Goal: Transaction & Acquisition: Obtain resource

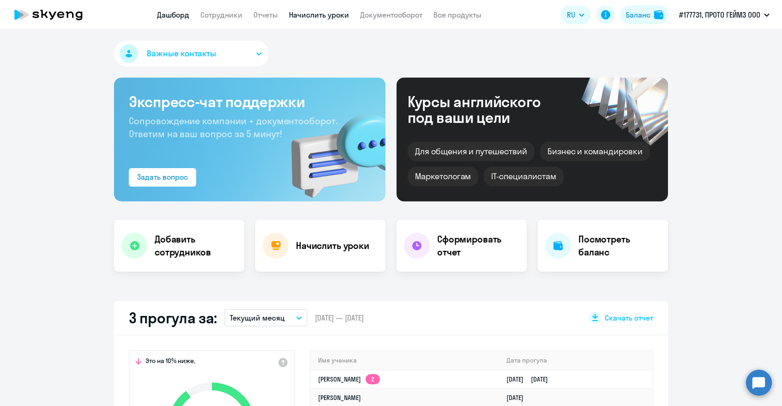
click at [311, 16] on link "Начислить уроки" at bounding box center [319, 14] width 60 height 9
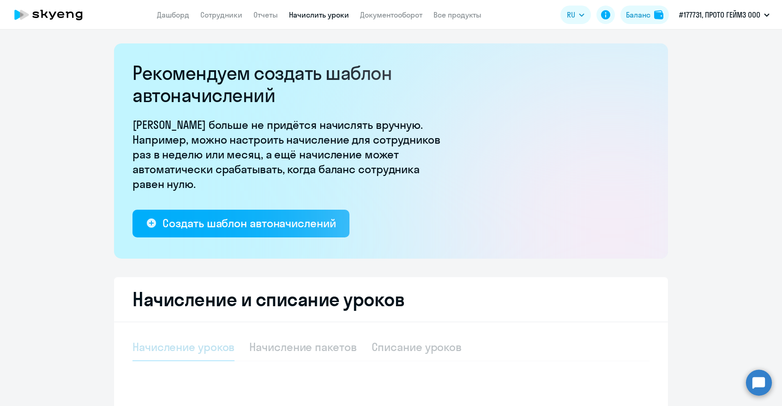
select select "10"
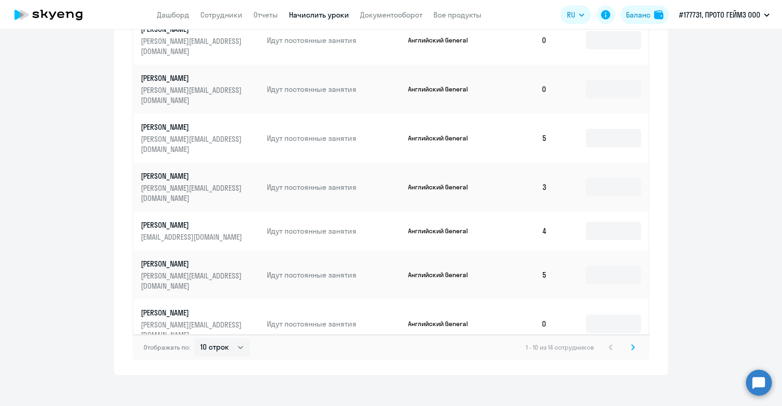
scroll to position [547, 0]
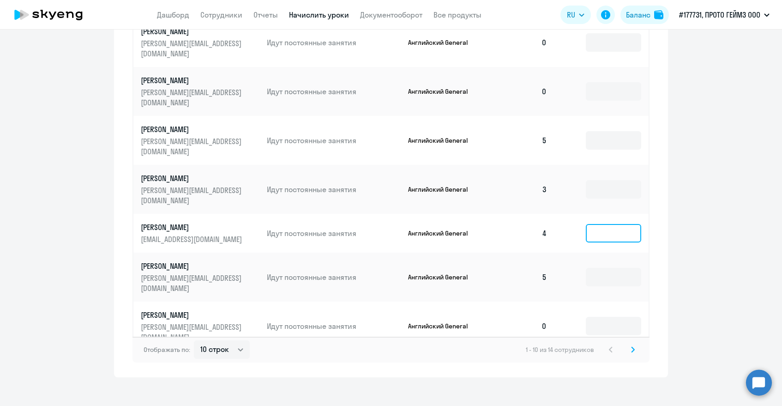
click at [603, 224] on input at bounding box center [613, 233] width 55 height 18
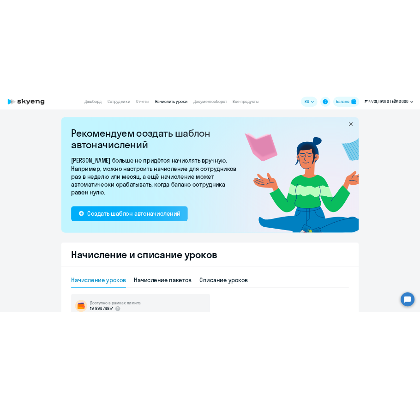
scroll to position [0, 0]
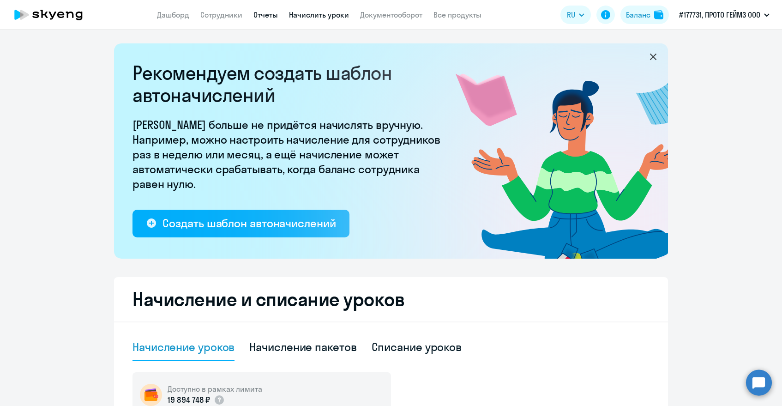
click at [272, 17] on link "Отчеты" at bounding box center [265, 14] width 24 height 9
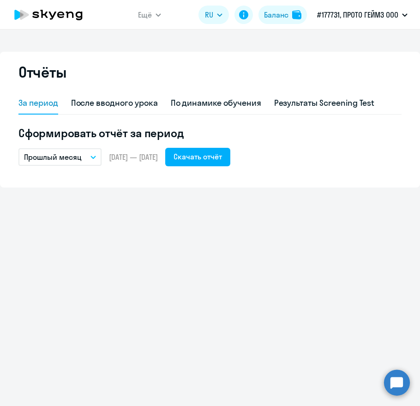
click at [80, 158] on p "Прошлый месяц" at bounding box center [53, 156] width 58 height 11
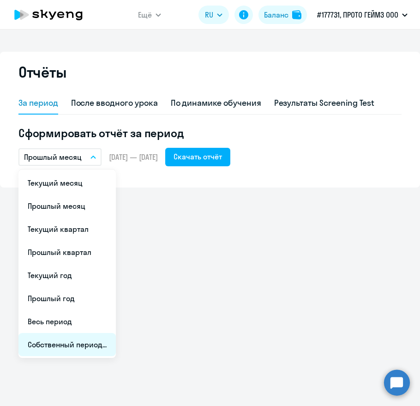
click at [69, 350] on li "Собственный период..." at bounding box center [66, 344] width 97 height 23
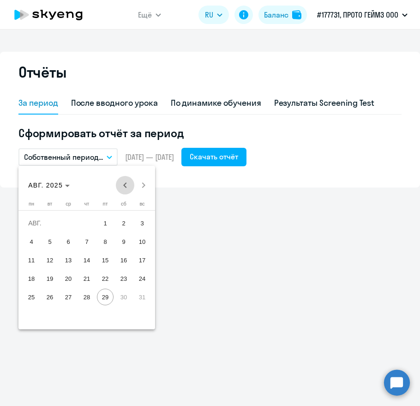
click at [127, 187] on span "Previous month" at bounding box center [125, 185] width 18 height 18
click at [50, 243] on span "1" at bounding box center [50, 241] width 17 height 17
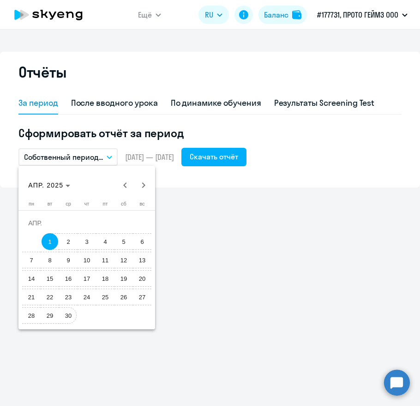
click at [67, 316] on span "30" at bounding box center [68, 315] width 17 height 17
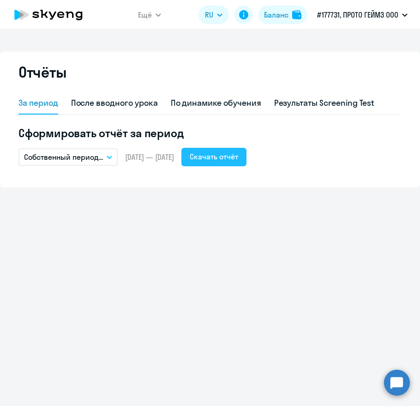
click at [238, 154] on div "Скачать отчёт" at bounding box center [214, 156] width 48 height 11
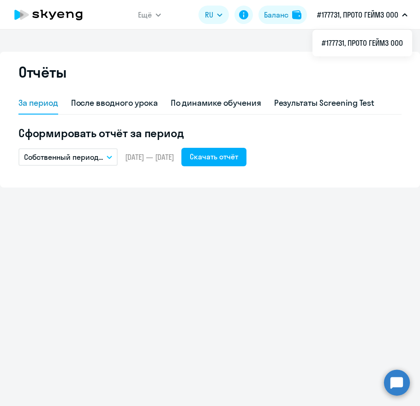
click at [84, 157] on p "Собственный период..." at bounding box center [63, 156] width 79 height 11
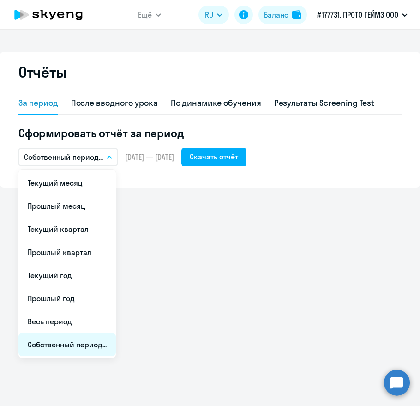
click at [64, 345] on li "Собственный период..." at bounding box center [66, 344] width 97 height 23
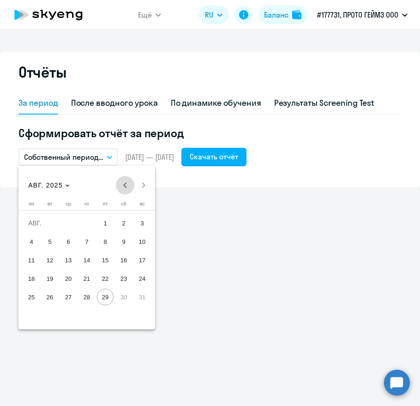
click at [125, 184] on span "Previous month" at bounding box center [125, 185] width 18 height 18
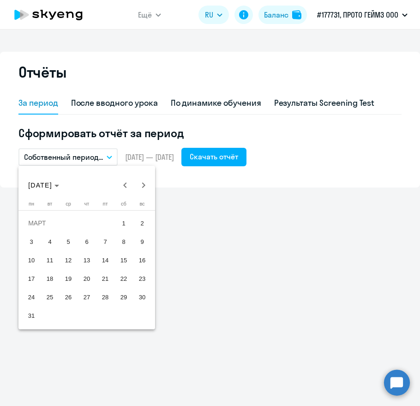
click at [125, 221] on span "1" at bounding box center [123, 223] width 17 height 17
click at [31, 317] on span "31" at bounding box center [31, 315] width 17 height 17
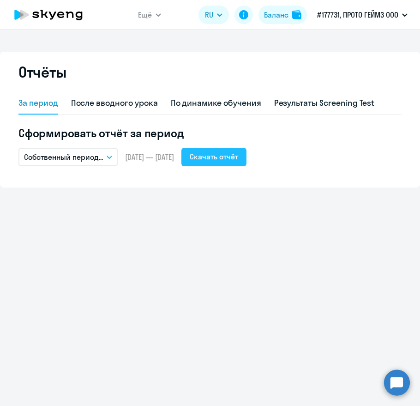
click at [238, 155] on div "Скачать отчёт" at bounding box center [214, 156] width 48 height 11
click at [104, 154] on button "Собственный период..." at bounding box center [67, 157] width 99 height 18
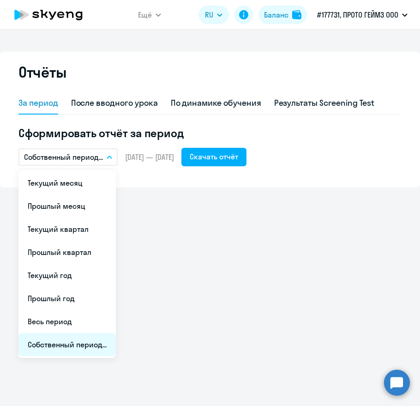
click at [70, 343] on li "Собственный период..." at bounding box center [66, 344] width 97 height 23
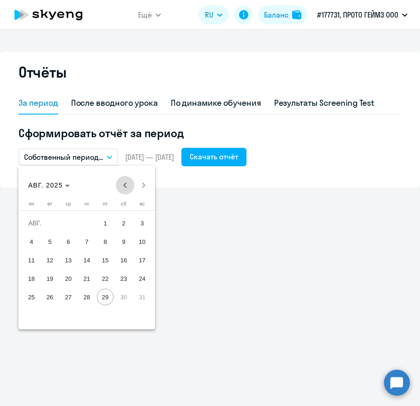
click at [122, 185] on span "Previous month" at bounding box center [125, 185] width 18 height 18
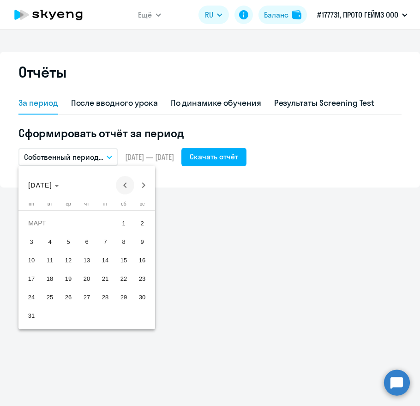
click at [122, 185] on span "Previous month" at bounding box center [125, 185] width 18 height 18
click at [121, 219] on span "1" at bounding box center [123, 223] width 17 height 17
click at [105, 294] on span "28" at bounding box center [105, 296] width 17 height 17
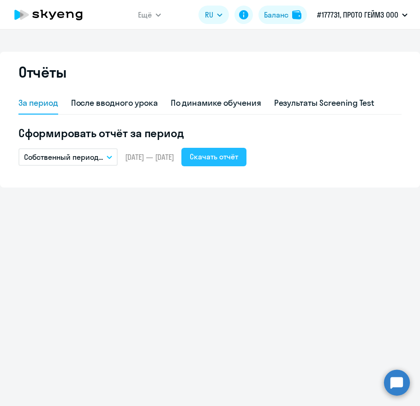
click at [238, 156] on div "Скачать отчёт" at bounding box center [214, 156] width 48 height 11
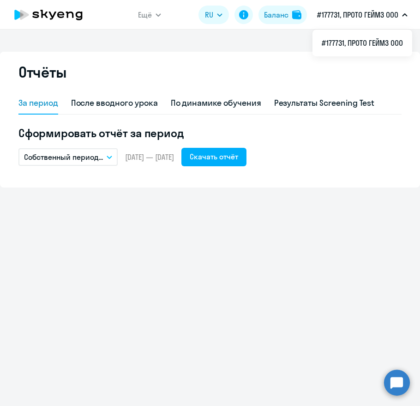
click at [72, 156] on p "Собственный период..." at bounding box center [63, 156] width 79 height 11
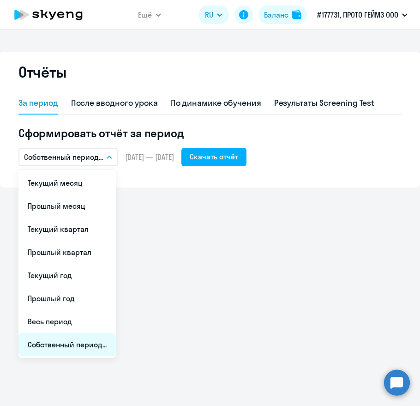
click at [57, 349] on li "Собственный период..." at bounding box center [66, 344] width 97 height 23
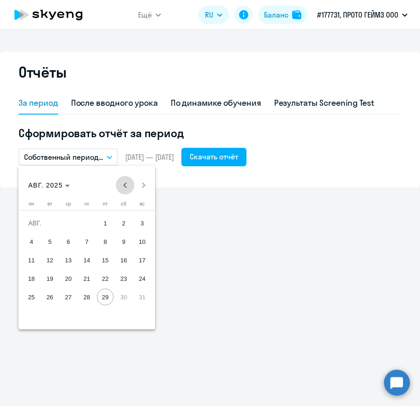
click at [125, 189] on span "Previous month" at bounding box center [125, 185] width 18 height 18
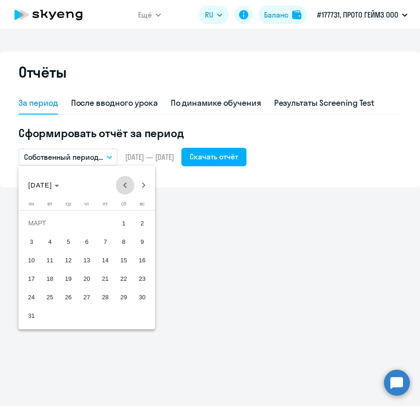
click at [125, 189] on span "Previous month" at bounding box center [125, 185] width 18 height 18
click at [144, 186] on span "Next month" at bounding box center [143, 185] width 18 height 18
click at [67, 239] on span "1" at bounding box center [68, 241] width 17 height 17
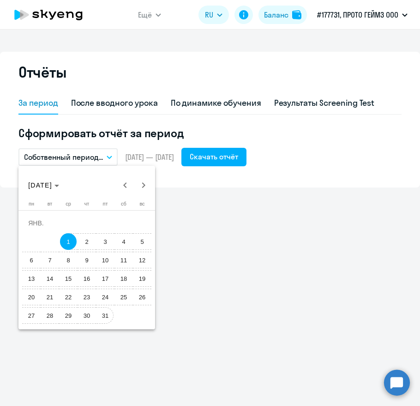
click at [108, 316] on span "31" at bounding box center [105, 315] width 17 height 17
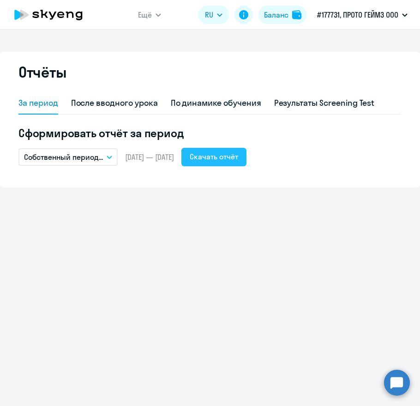
click at [229, 155] on div "Скачать отчёт" at bounding box center [214, 156] width 48 height 11
